Goal: Complete application form

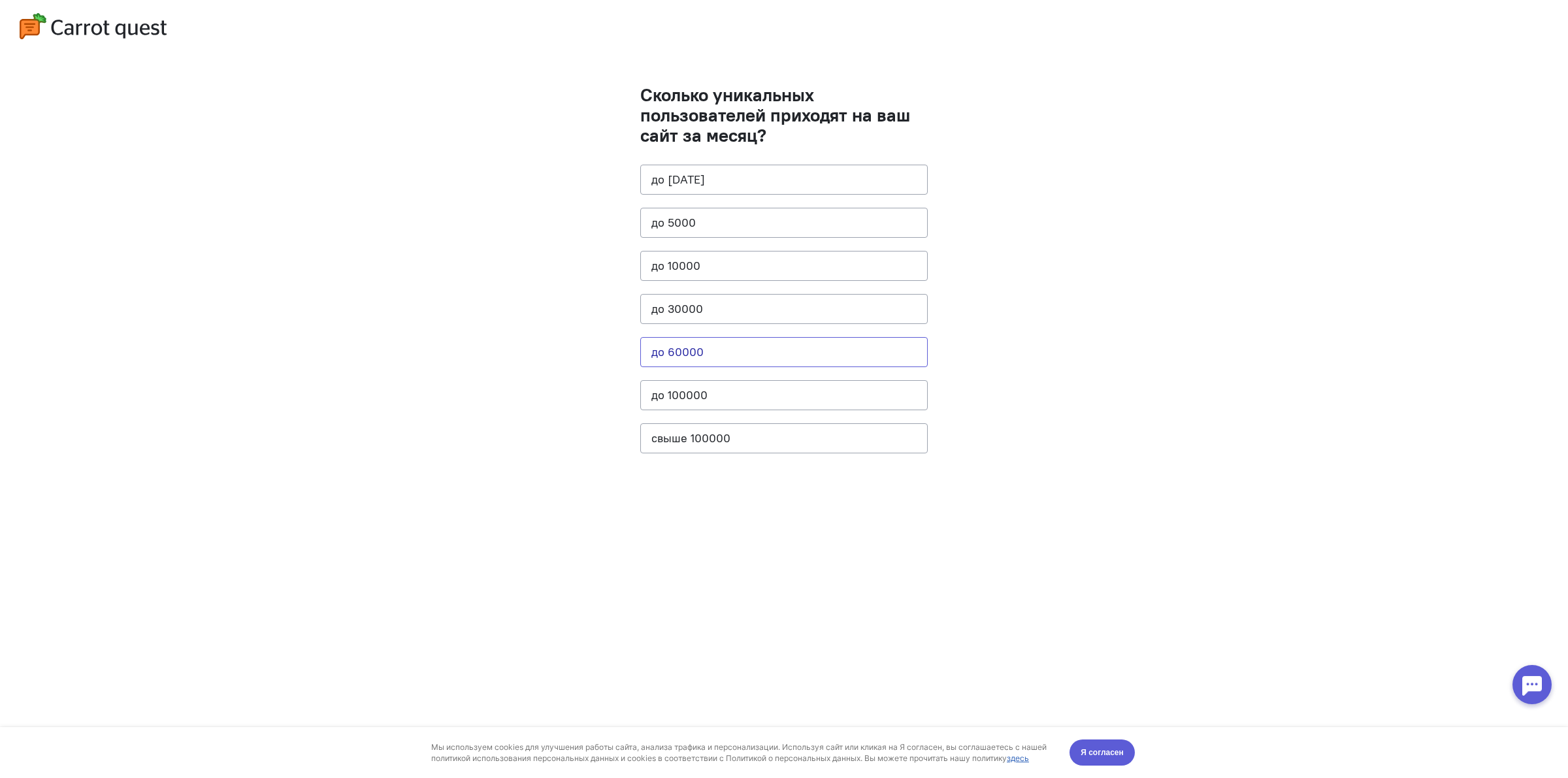
click at [763, 355] on button "до 60000" at bounding box center [784, 352] width 288 height 30
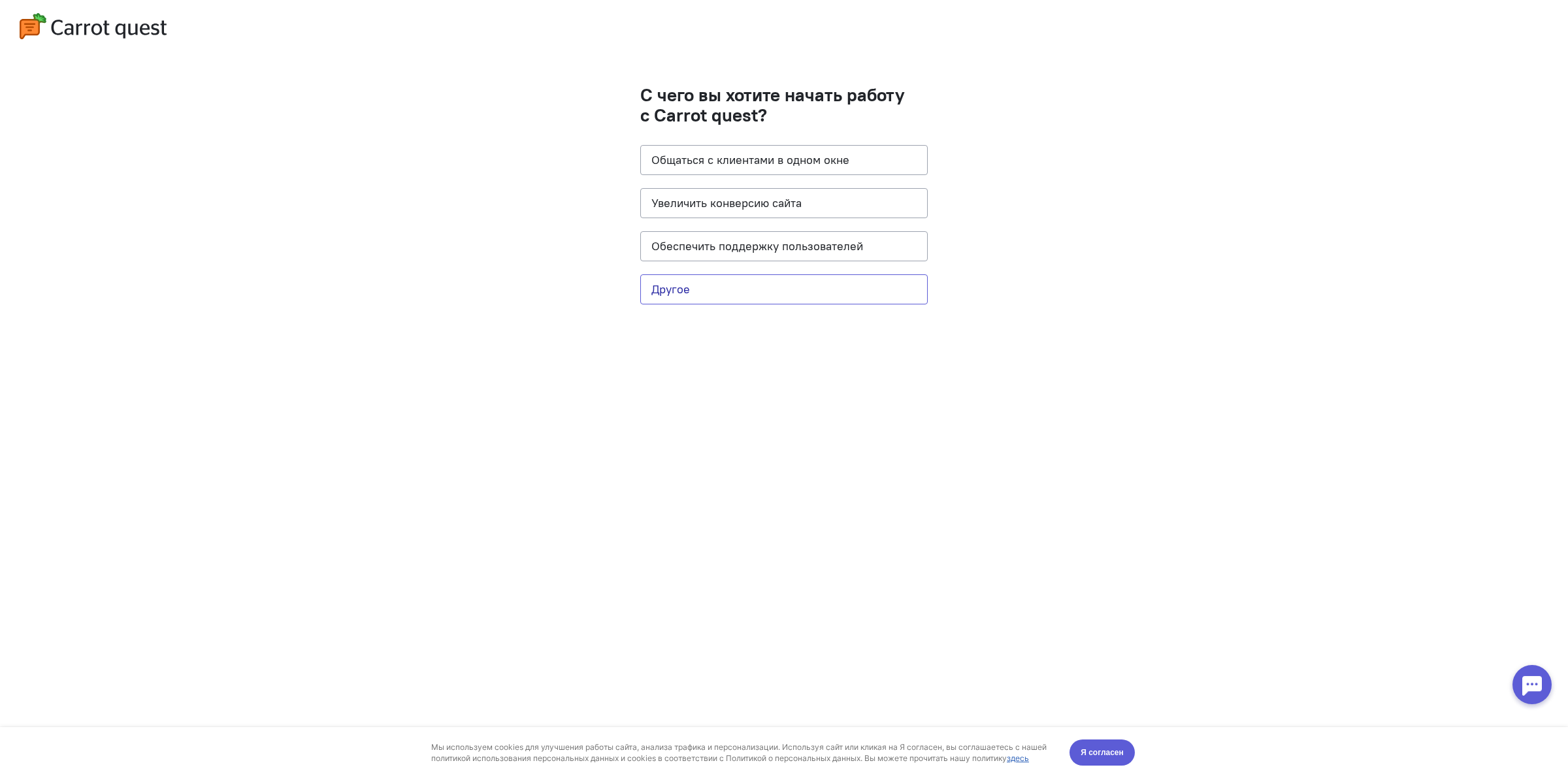
click at [811, 286] on button "Другое" at bounding box center [784, 289] width 288 height 30
